Goal: Find specific page/section: Find specific page/section

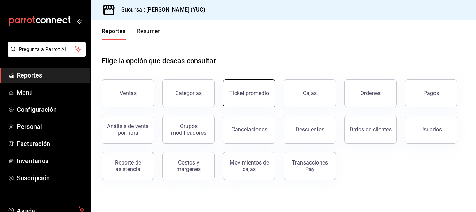
click at [263, 91] on div "Ticket promedio" at bounding box center [249, 93] width 40 height 7
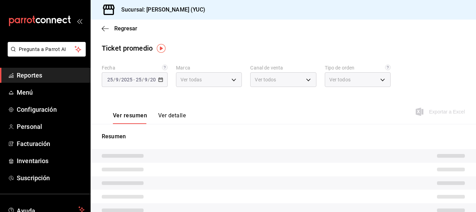
type input "1ad8eb31-3383-4237-a253-8f1c2e483594"
type input "PARROT,UBER_EATS,RAPPI,DIDI_FOOD,ONLINE"
type input "136ed1ce-0bb4-4803-965b-0630873a3821,d87707cc-5410-4bae-a670-9e6dd3491da1,e2769…"
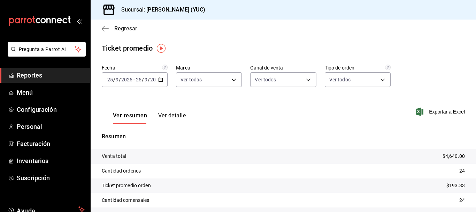
click at [108, 28] on icon "button" at bounding box center [105, 28] width 7 height 0
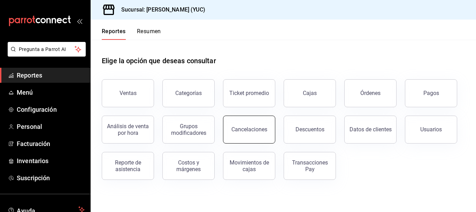
click at [249, 124] on button "Cancelaciones" at bounding box center [249, 129] width 52 height 28
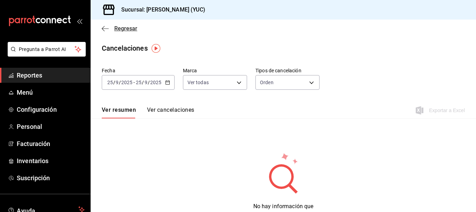
click at [105, 31] on icon "button" at bounding box center [105, 28] width 7 height 6
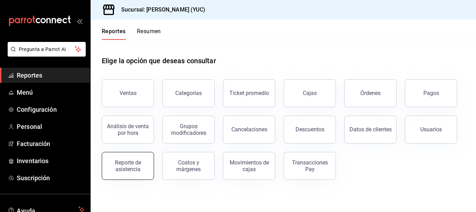
click at [133, 164] on div "Reporte de asistencia" at bounding box center [127, 165] width 43 height 13
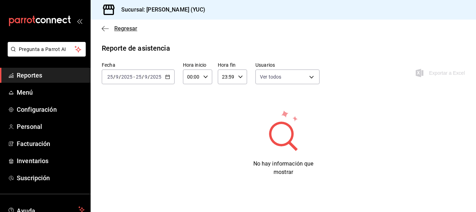
click at [107, 27] on icon "button" at bounding box center [105, 28] width 7 height 6
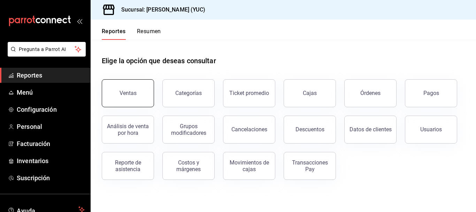
click at [140, 88] on button "Ventas" at bounding box center [128, 93] width 52 height 28
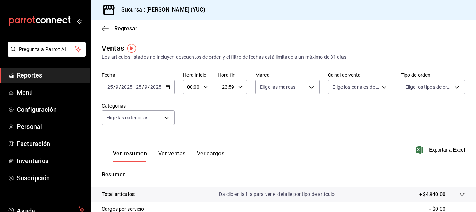
click at [104, 24] on div "Regresar" at bounding box center [284, 29] width 386 height 18
click at [105, 32] on div "Regresar" at bounding box center [284, 29] width 386 height 18
click at [104, 29] on icon "button" at bounding box center [105, 28] width 7 height 6
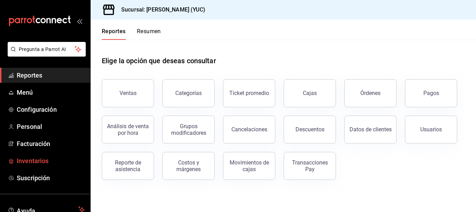
click at [53, 162] on span "Inventarios" at bounding box center [51, 160] width 68 height 9
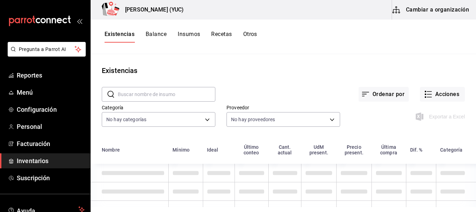
scroll to position [16, 0]
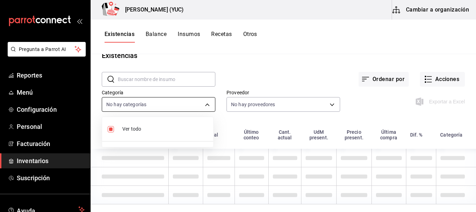
click at [184, 100] on body "Pregunta a Parrot AI Reportes Menú Configuración Personal Facturación Inventari…" at bounding box center [238, 103] width 476 height 207
click at [185, 123] on li "Ver todo" at bounding box center [157, 129] width 111 height 18
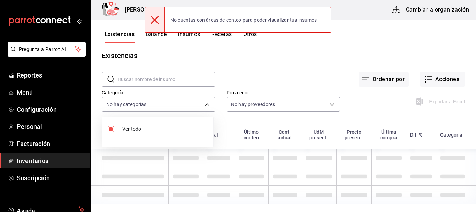
drag, startPoint x: 58, startPoint y: 79, endPoint x: 83, endPoint y: 176, distance: 100.5
click at [83, 176] on div at bounding box center [238, 106] width 476 height 212
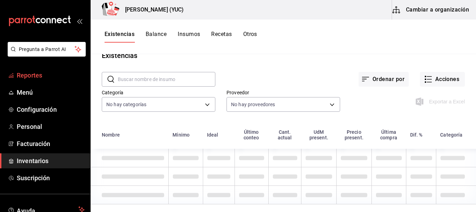
click at [53, 82] on link "Reportes" at bounding box center [45, 75] width 90 height 15
